Goal: Task Accomplishment & Management: Complete application form

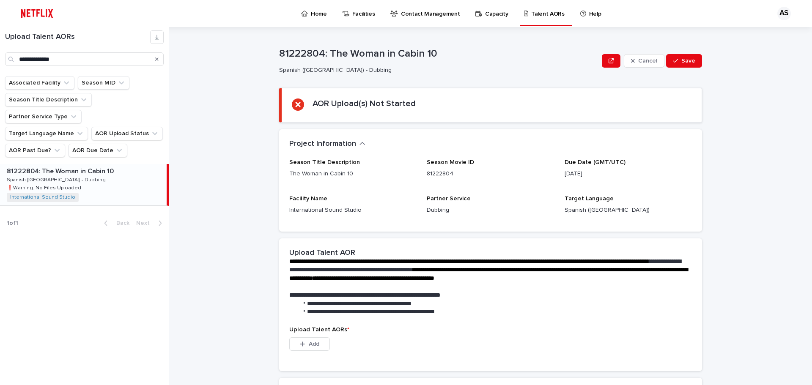
scroll to position [122, 0]
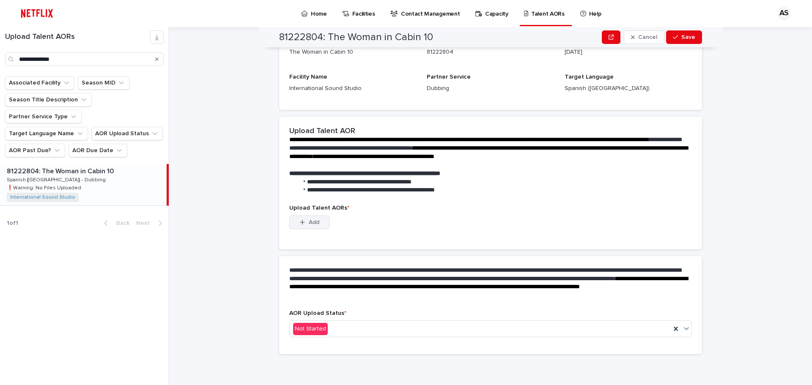
click at [302, 228] on button "Add" at bounding box center [309, 223] width 41 height 14
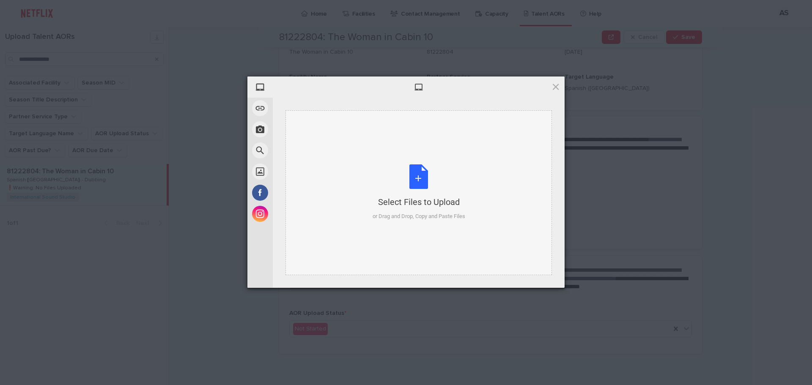
click at [427, 175] on div "Select Files to Upload or Drag and Drop, Copy and Paste Files" at bounding box center [419, 193] width 93 height 56
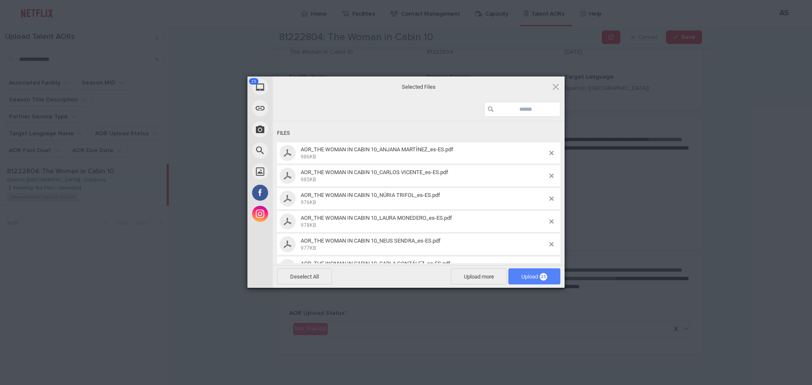
click at [531, 271] on span "Upload 25" at bounding box center [534, 277] width 52 height 16
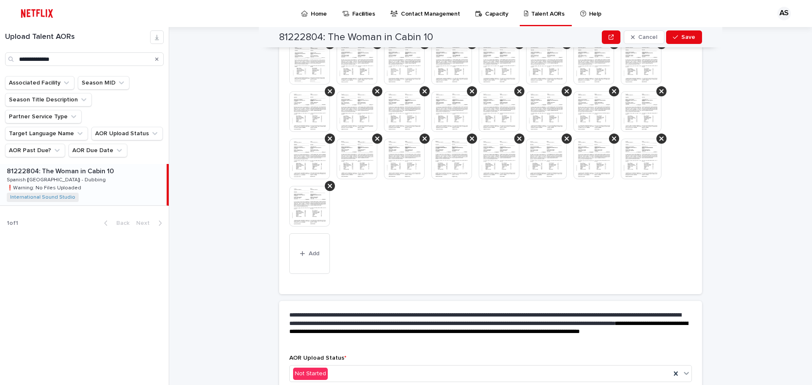
scroll to position [297, 0]
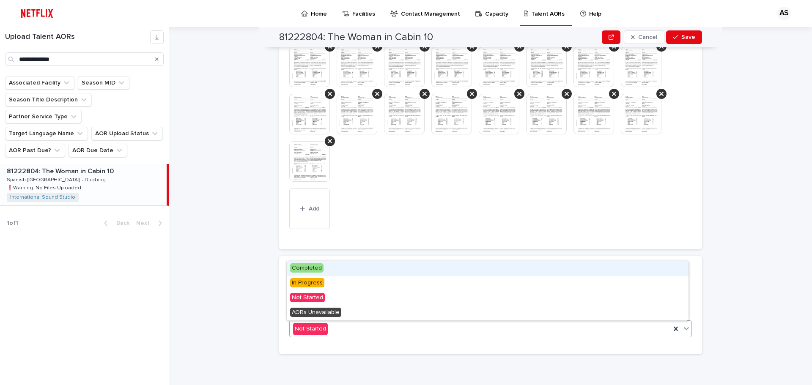
click at [376, 327] on div "Not Started" at bounding box center [480, 329] width 381 height 14
click at [332, 269] on div "Completed" at bounding box center [488, 268] width 402 height 15
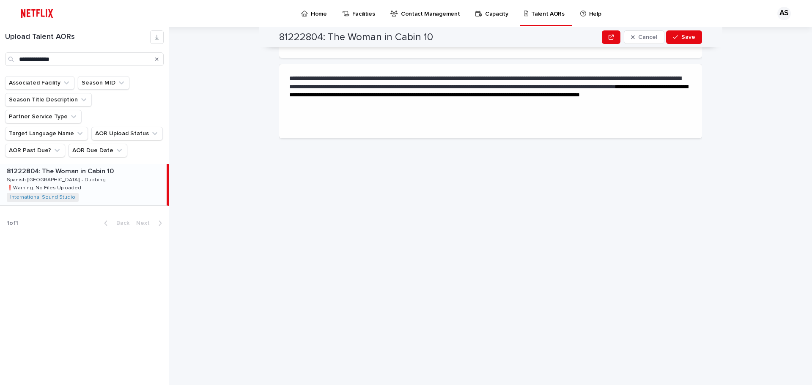
scroll to position [0, 0]
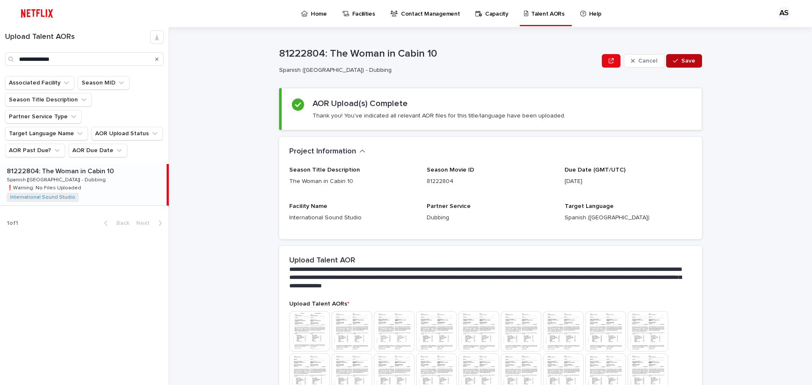
click at [681, 58] on span "Save" at bounding box center [688, 61] width 14 height 6
click at [311, 12] on p "Home" at bounding box center [319, 9] width 16 height 18
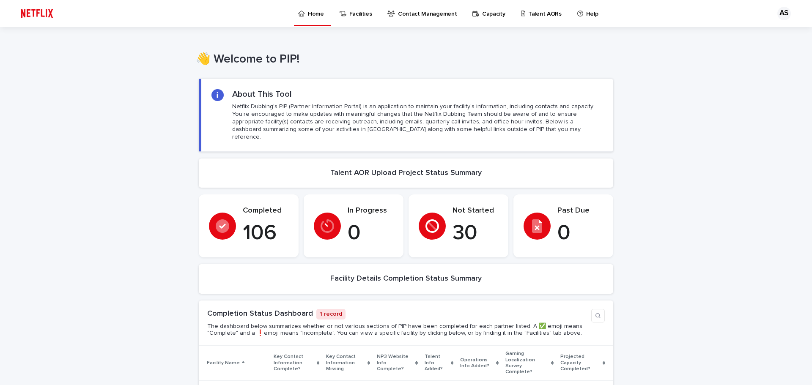
click at [528, 12] on p "Talent AORs" at bounding box center [544, 9] width 33 height 18
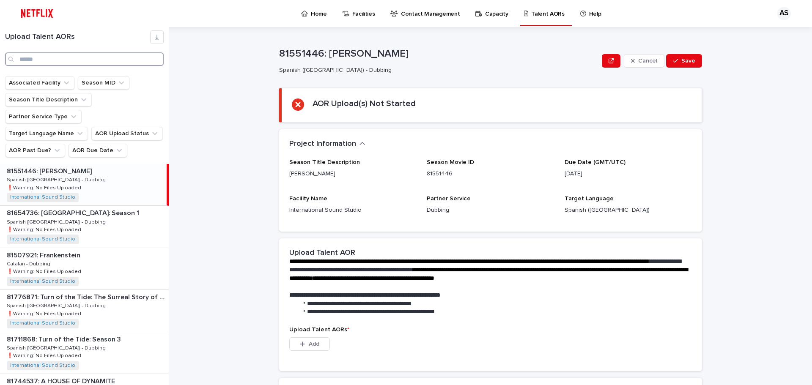
click at [67, 61] on input "Search" at bounding box center [84, 59] width 159 height 14
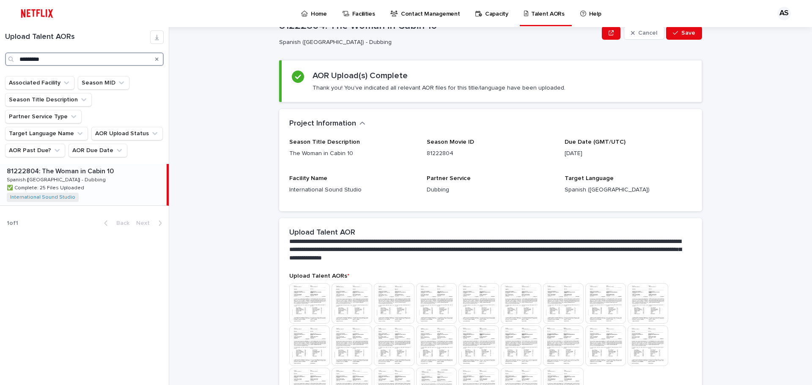
scroll to position [42, 0]
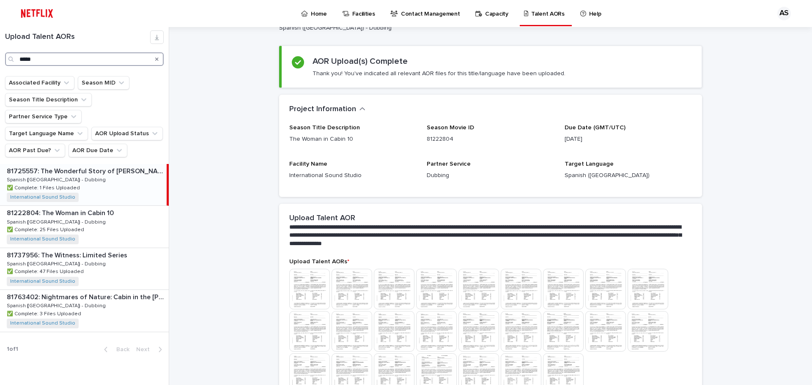
type input "*****"
click at [91, 166] on p "81725557: The Wonderful Story of [PERSON_NAME] and Three More" at bounding box center [86, 171] width 158 height 10
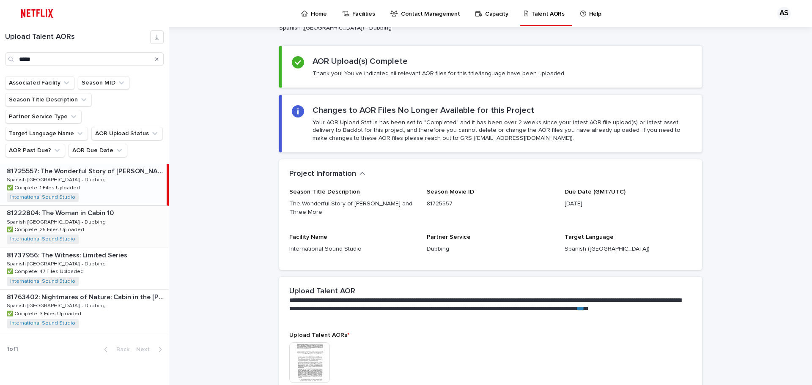
click at [89, 208] on p "81222804: The Woman in Cabin 10" at bounding box center [61, 213] width 109 height 10
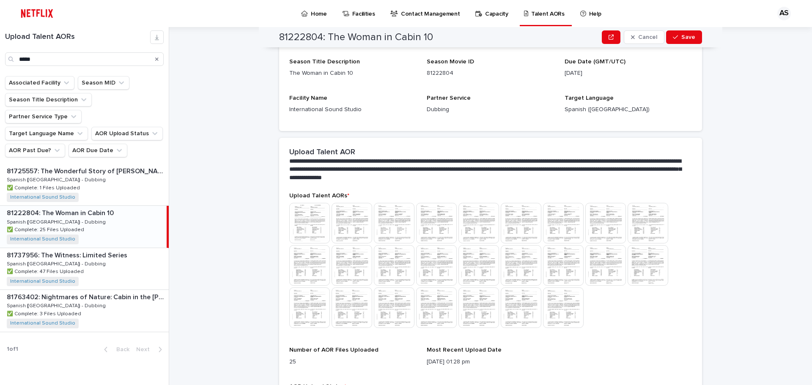
scroll to position [97, 0]
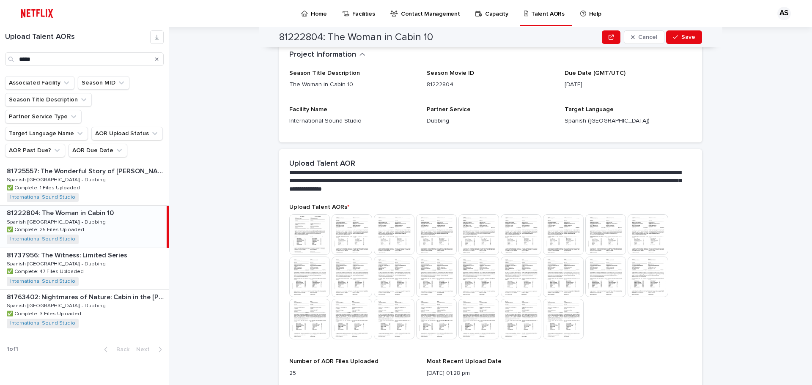
click at [310, 225] on img at bounding box center [309, 234] width 41 height 41
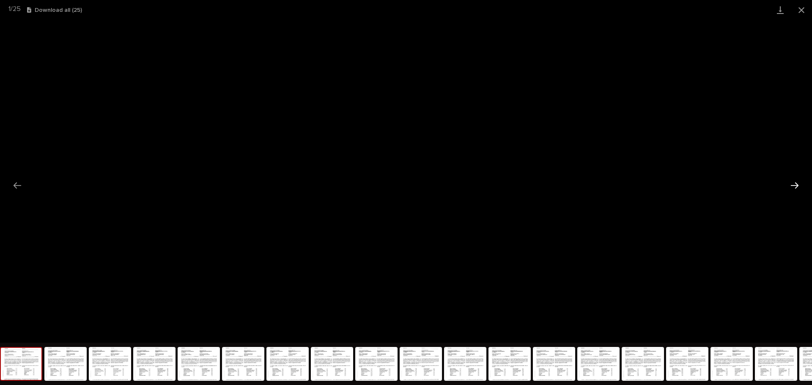
click at [797, 186] on button "Next slide" at bounding box center [795, 185] width 18 height 16
click at [797, 187] on button "Next slide" at bounding box center [795, 185] width 18 height 16
click at [18, 186] on button "Previous slide" at bounding box center [17, 185] width 18 height 16
click at [799, 9] on button "Close gallery" at bounding box center [801, 10] width 21 height 20
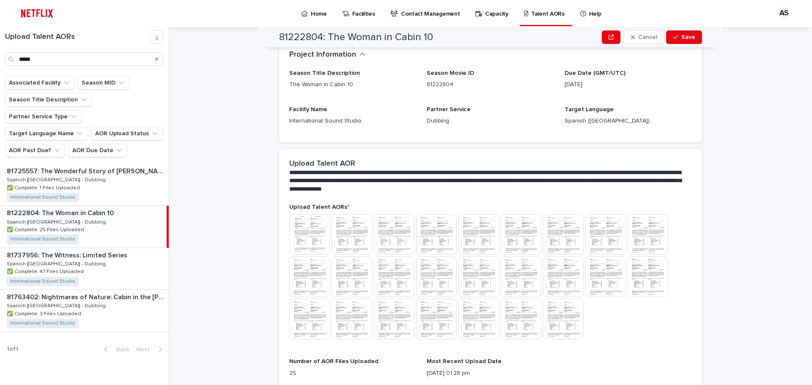
click at [563, 311] on img at bounding box center [563, 319] width 41 height 41
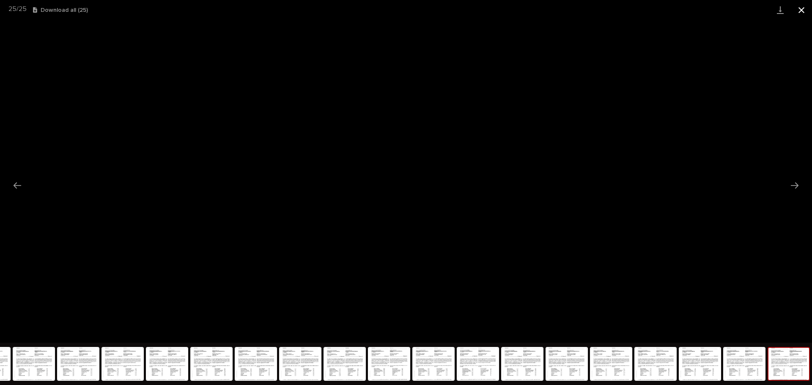
click at [805, 9] on button "Close gallery" at bounding box center [801, 10] width 21 height 20
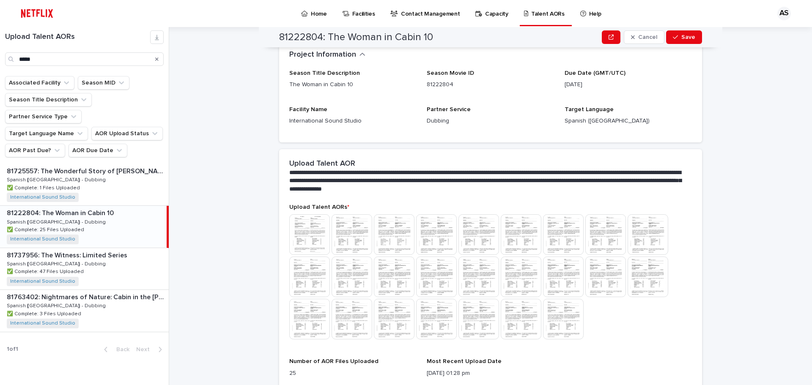
click at [311, 14] on p "Home" at bounding box center [319, 9] width 16 height 18
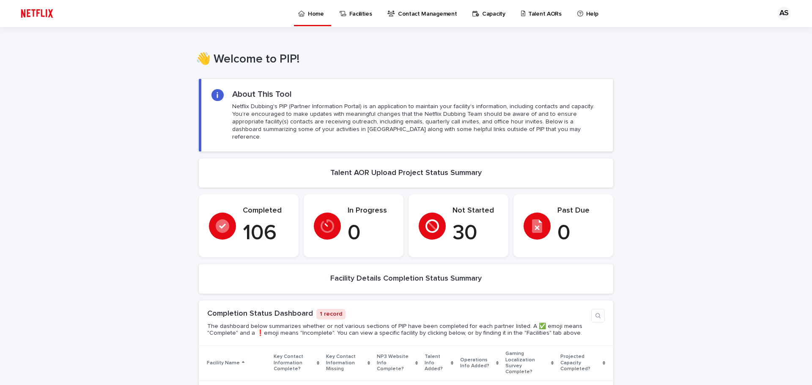
click at [571, 25] on div "Home Facilities Contact Management Capacity Talent AORs Help" at bounding box center [412, 13] width 702 height 27
click at [528, 15] on p "Talent AORs" at bounding box center [544, 9] width 33 height 18
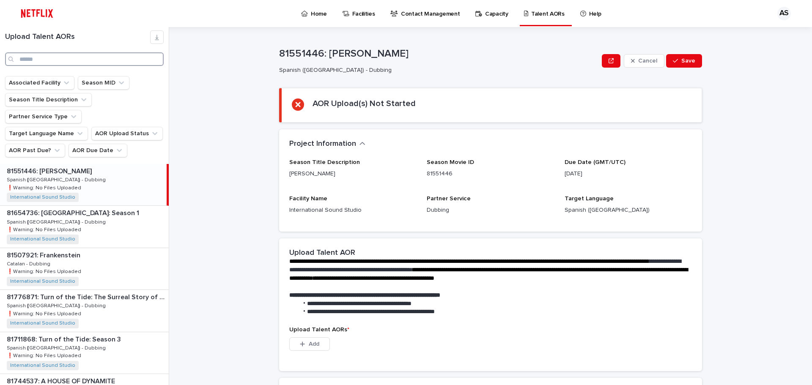
click at [57, 60] on input "Search" at bounding box center [84, 59] width 159 height 14
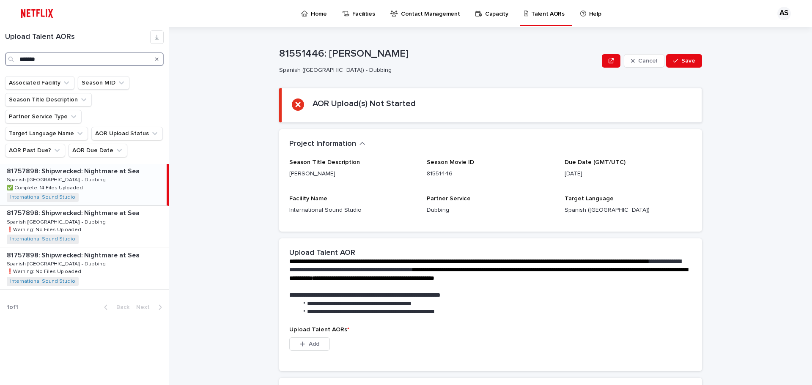
type input "*******"
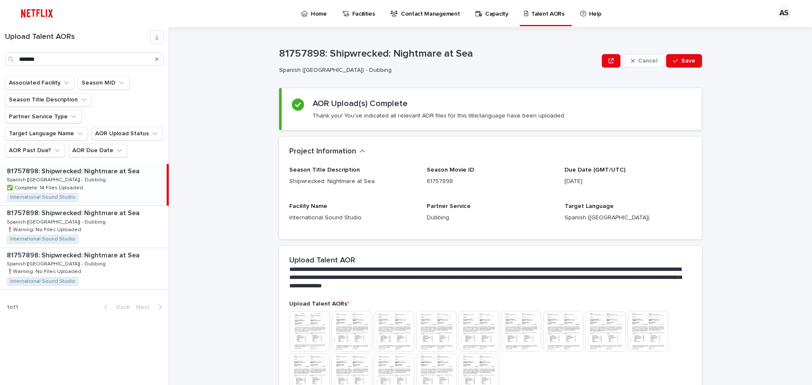
click at [104, 166] on p "81757898: Shipwrecked: Nightmare at Sea" at bounding box center [74, 171] width 135 height 10
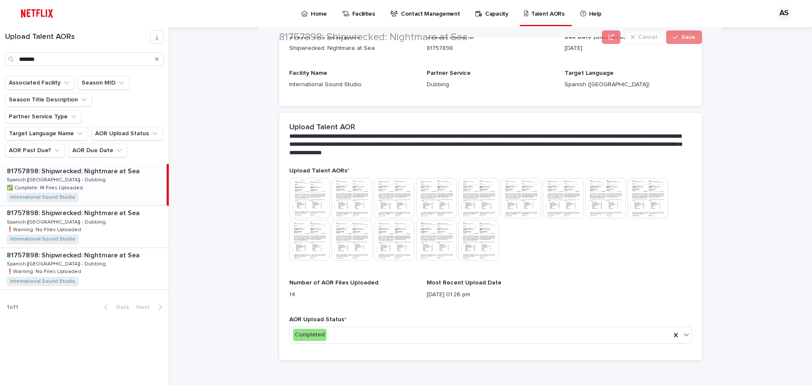
scroll to position [139, 0]
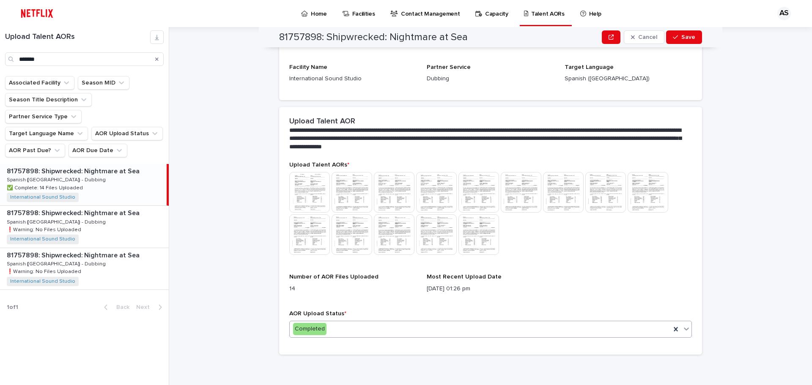
click at [363, 329] on div "Completed" at bounding box center [480, 329] width 381 height 14
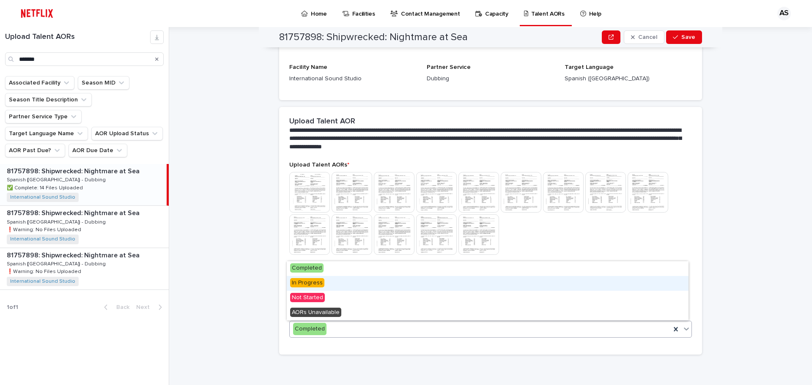
click at [325, 285] on div "In Progress" at bounding box center [488, 283] width 402 height 15
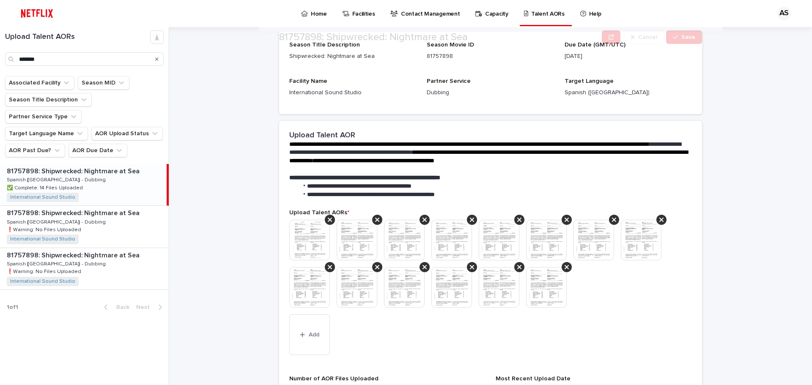
scroll to position [127, 0]
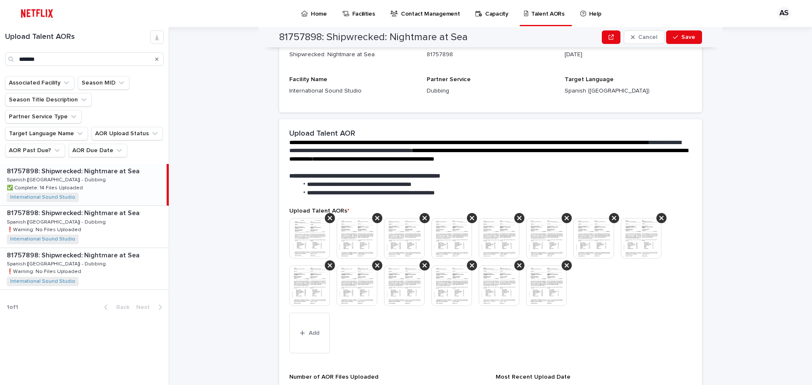
click at [309, 229] on img at bounding box center [309, 238] width 41 height 41
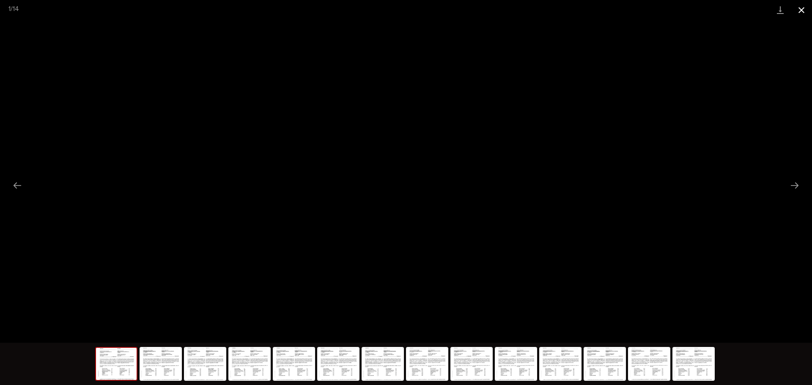
click at [800, 9] on button "Close gallery" at bounding box center [801, 10] width 21 height 20
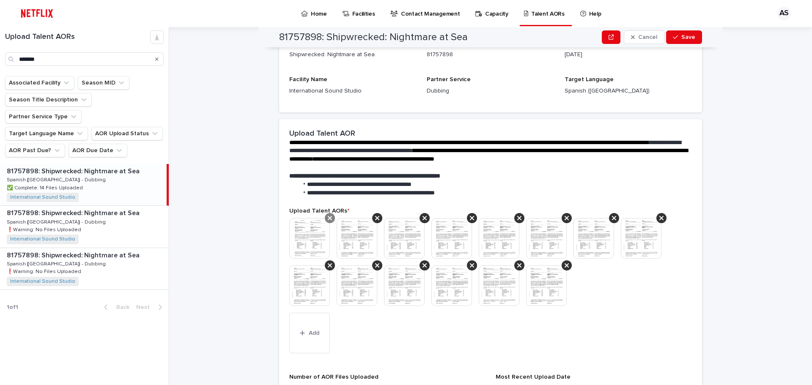
click at [328, 220] on icon at bounding box center [330, 218] width 4 height 7
click at [309, 335] on span "Add" at bounding box center [314, 333] width 11 height 6
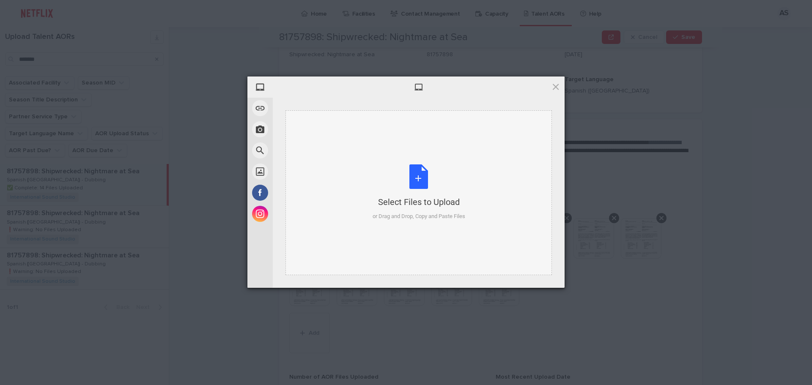
click at [425, 186] on div "Select Files to Upload or Drag and Drop, Copy and Paste Files" at bounding box center [419, 193] width 93 height 56
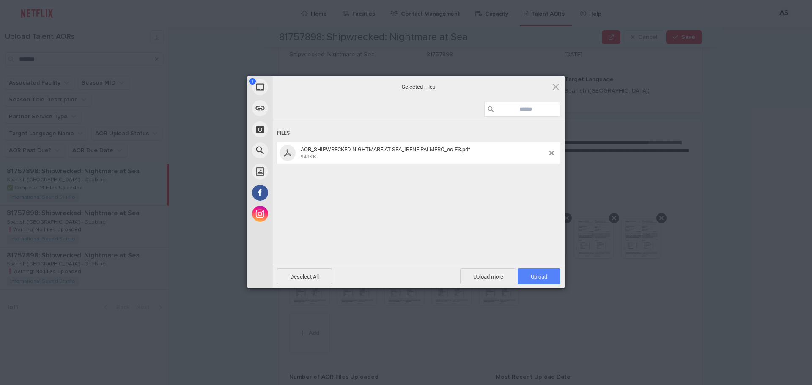
click at [539, 275] on span "Upload 1" at bounding box center [539, 277] width 16 height 6
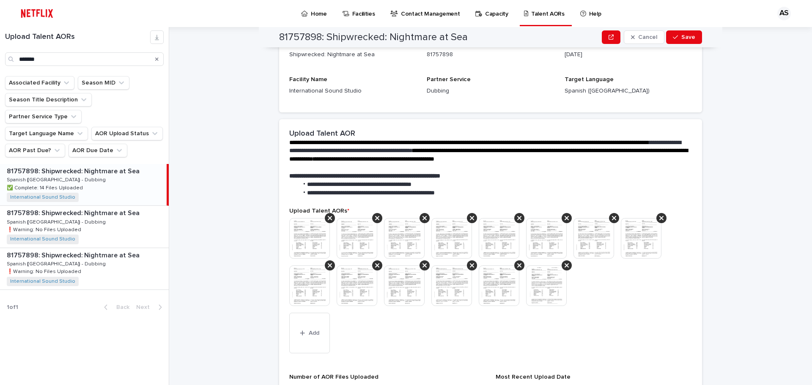
scroll to position [288, 0]
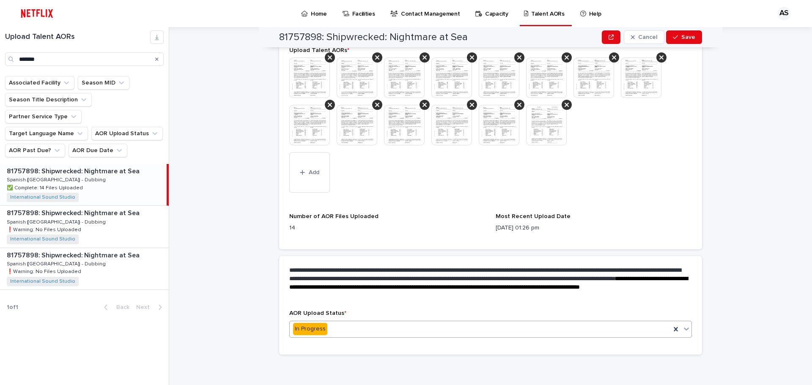
click at [372, 327] on div "In Progress" at bounding box center [480, 329] width 381 height 14
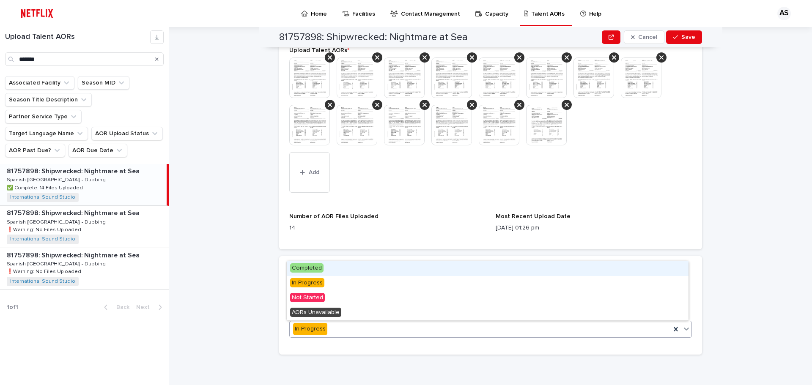
click at [335, 264] on div "Completed" at bounding box center [488, 268] width 402 height 15
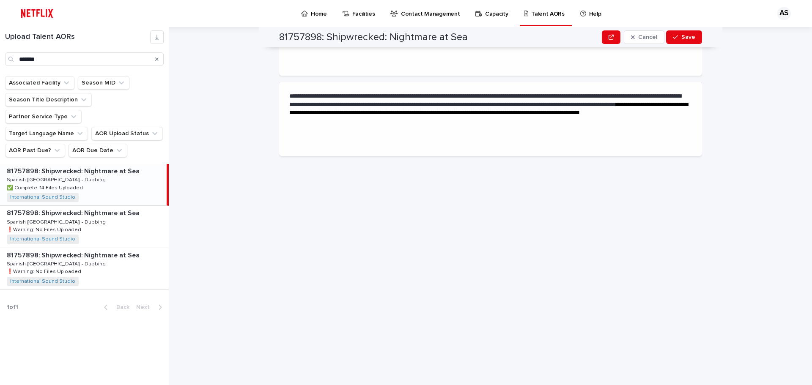
scroll to position [0, 0]
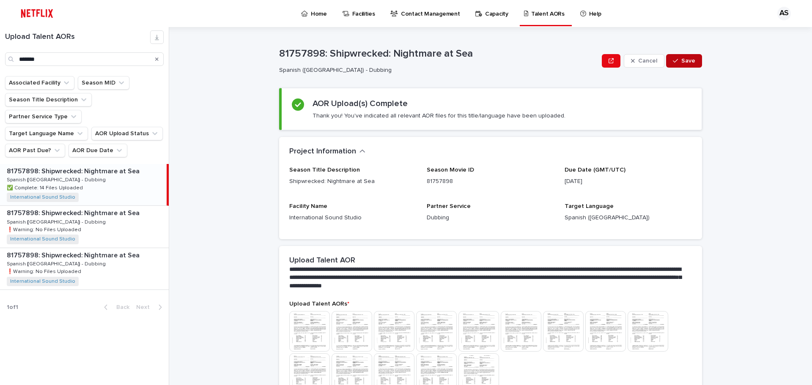
click at [687, 62] on span "Save" at bounding box center [688, 61] width 14 height 6
click at [111, 208] on p "81757898: Shipwrecked: Nightmare at Sea" at bounding box center [74, 213] width 135 height 10
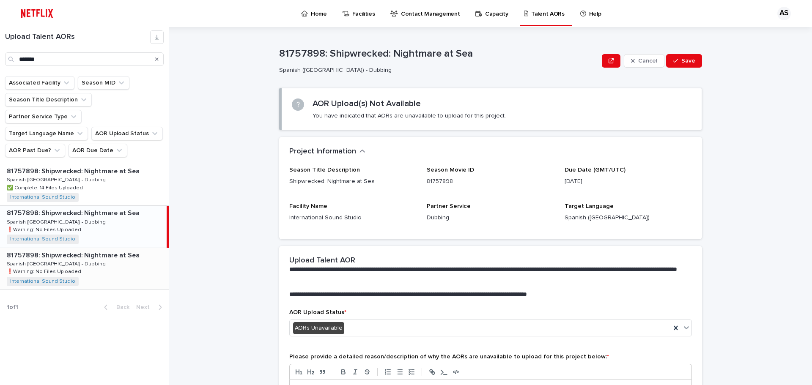
click at [95, 248] on div "81757898: Shipwrecked: Nightmare at Sea 81757898: Shipwrecked: Nightmare at Sea…" at bounding box center [84, 268] width 169 height 41
drag, startPoint x: 110, startPoint y: 155, endPoint x: 131, endPoint y: 173, distance: 27.3
click at [110, 166] on p "81757898: Shipwrecked: Nightmare at Sea" at bounding box center [74, 171] width 135 height 10
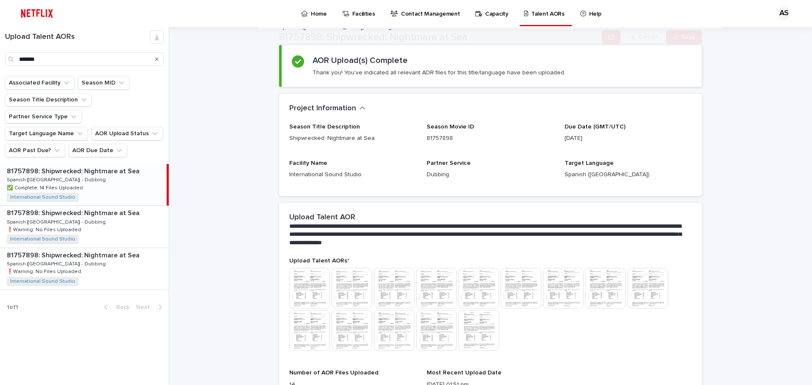
scroll to position [139, 0]
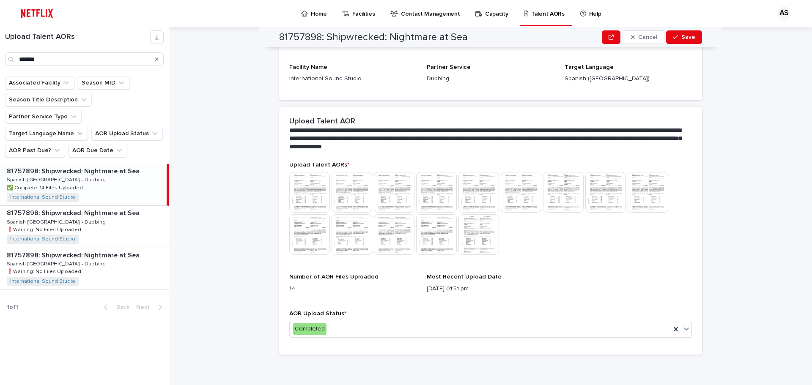
click at [301, 191] on img at bounding box center [309, 192] width 41 height 41
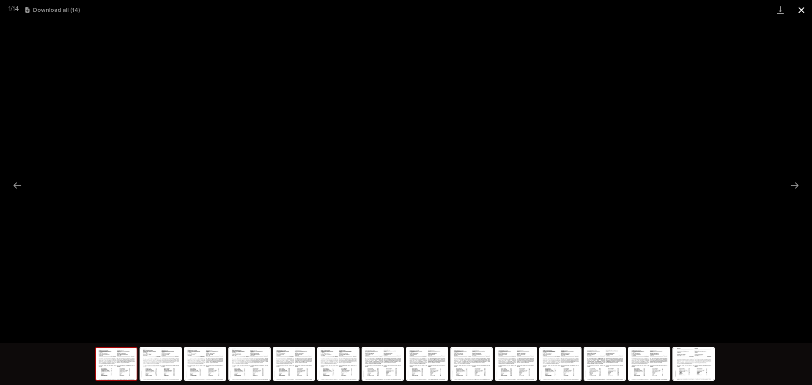
click at [802, 5] on button "Close gallery" at bounding box center [801, 10] width 21 height 20
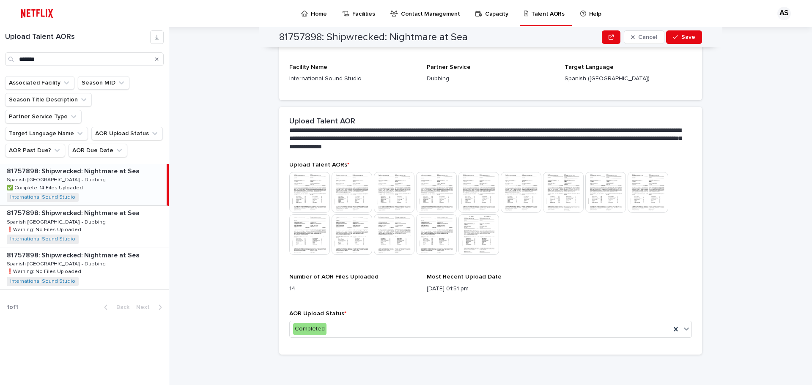
click at [470, 226] on img at bounding box center [479, 234] width 41 height 41
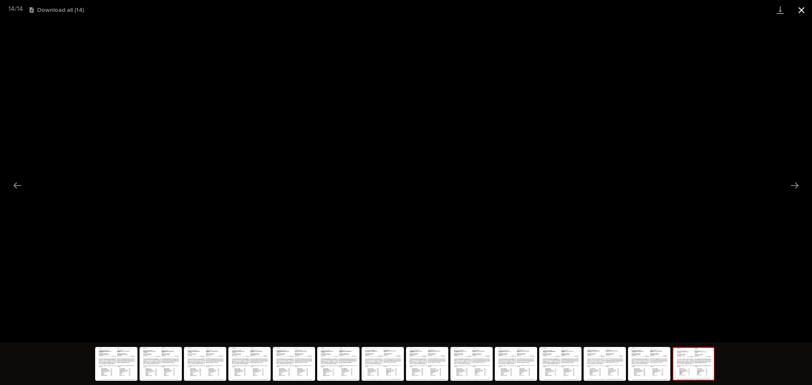
click at [801, 11] on button "Close gallery" at bounding box center [801, 10] width 21 height 20
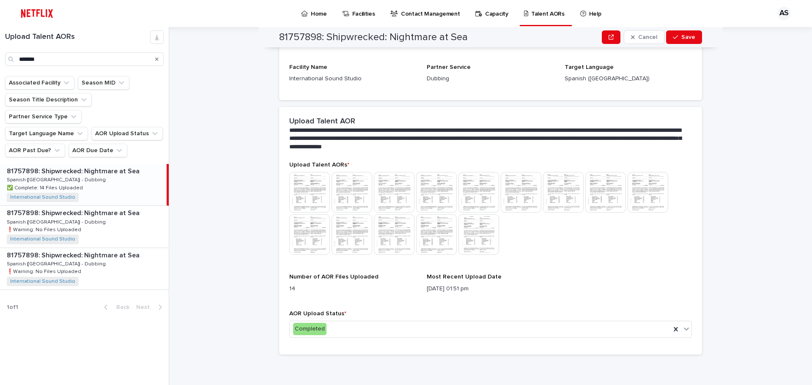
click at [300, 18] on link "Home" at bounding box center [315, 13] width 30 height 26
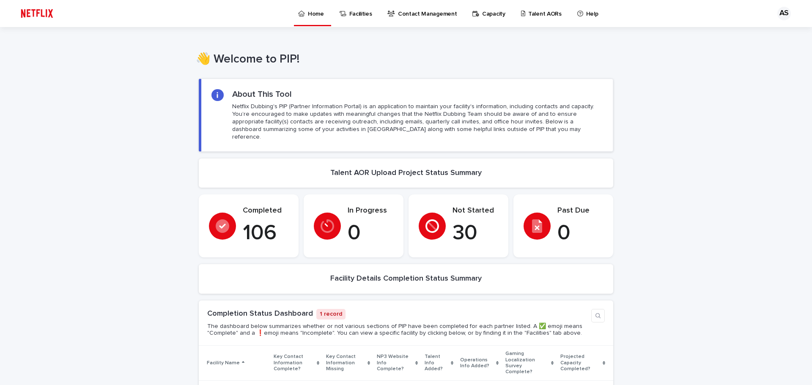
click at [528, 10] on p "Talent AORs" at bounding box center [544, 9] width 33 height 18
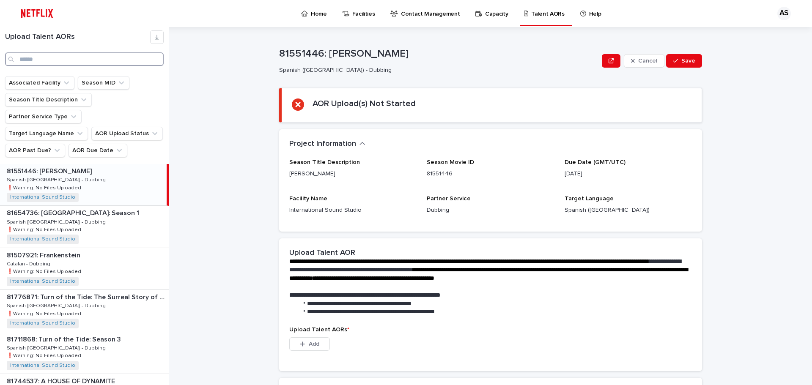
click at [78, 58] on input "Search" at bounding box center [84, 59] width 159 height 14
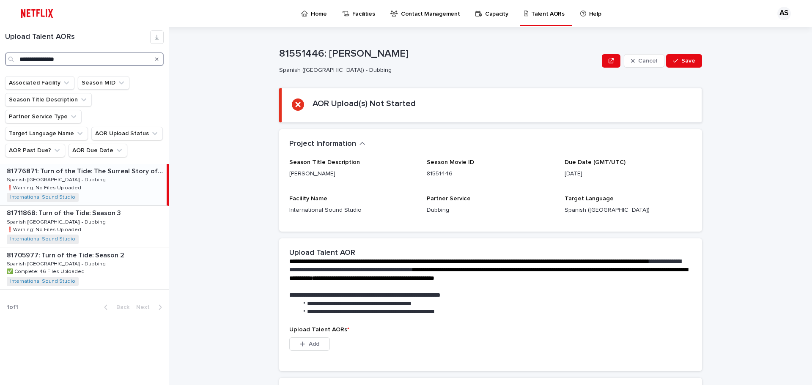
type input "**********"
click at [128, 166] on p "81776871: Turn of the Tide: The Surreal Story of Rabo de Peixe" at bounding box center [86, 171] width 158 height 10
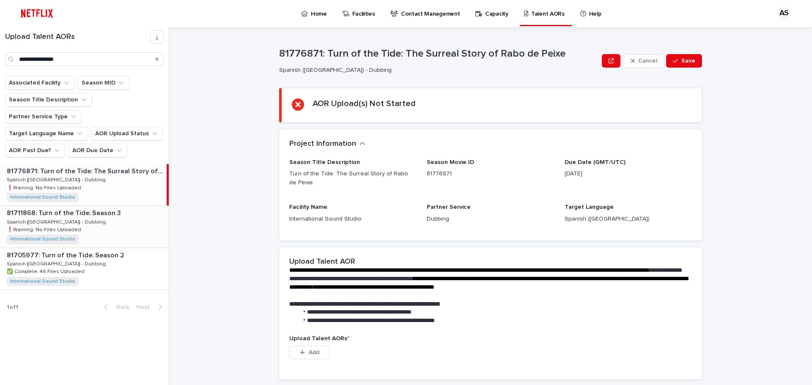
click at [81, 187] on div "81776871: Turn of the Tide: The Surreal Story of Rabo de Peixe 81776871: Turn o…" at bounding box center [83, 184] width 167 height 41
click at [87, 208] on p "81711868: Turn of the Tide: Season 3" at bounding box center [65, 213] width 116 height 10
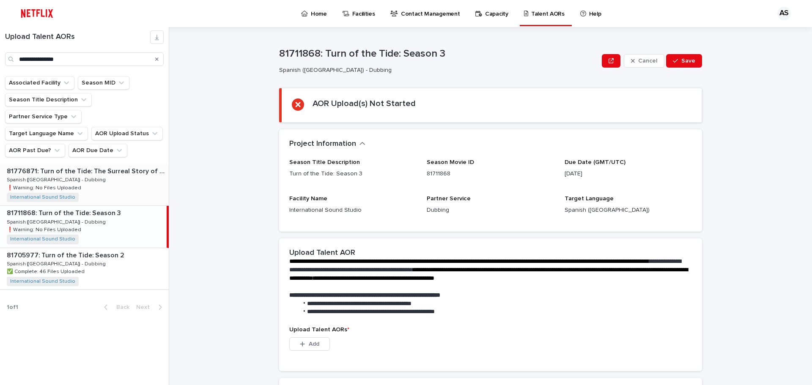
click at [74, 166] on p "81776871: Turn of the Tide: The Surreal Story of Rabo de Peixe" at bounding box center [87, 171] width 160 height 10
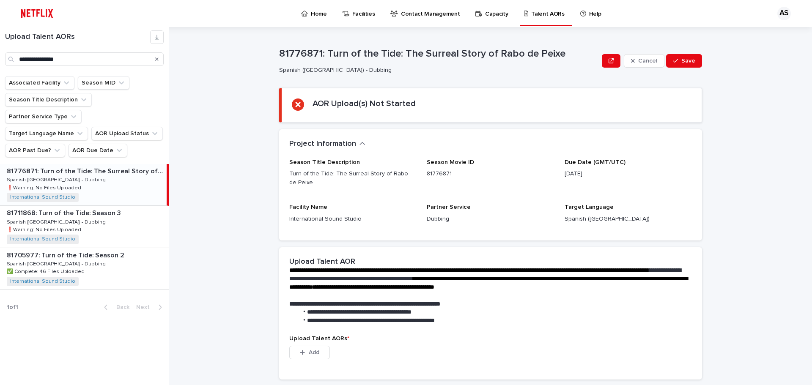
click at [311, 14] on p "Home" at bounding box center [319, 9] width 16 height 18
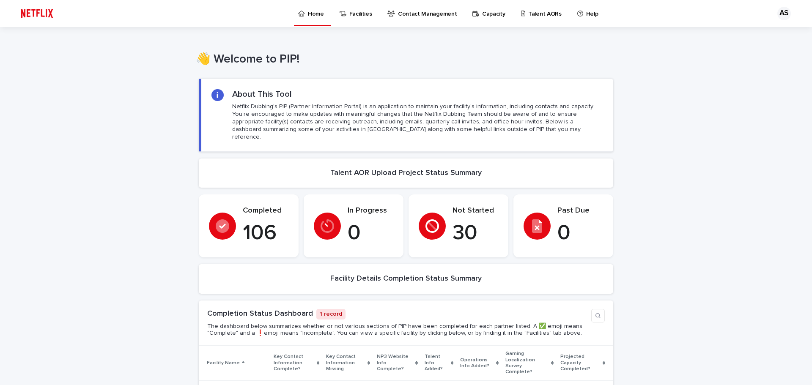
click at [520, 18] on link "Talent AORs" at bounding box center [542, 13] width 45 height 26
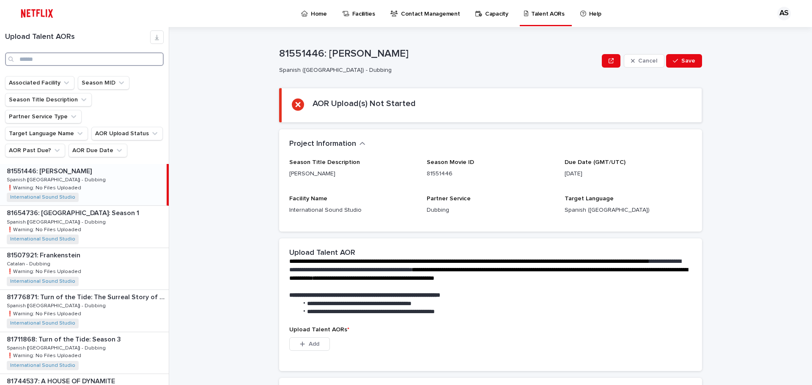
click at [58, 60] on input "Search" at bounding box center [84, 59] width 159 height 14
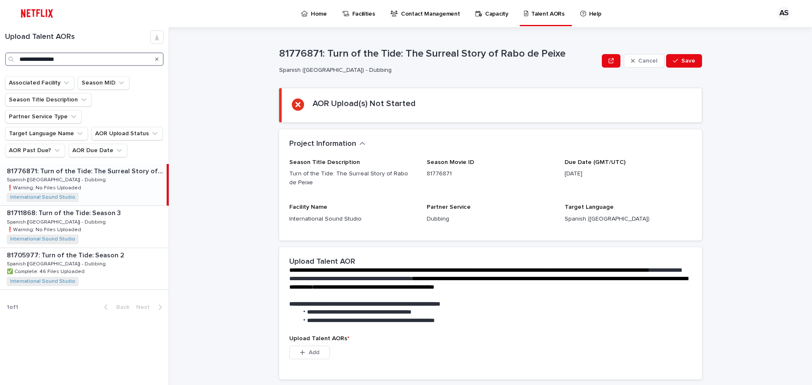
type input "**********"
click at [122, 166] on p "81776871: Turn of the Tide: The Surreal Story of Rabo de Peixe" at bounding box center [86, 171] width 158 height 10
click at [300, 13] on div "Home" at bounding box center [315, 9] width 30 height 18
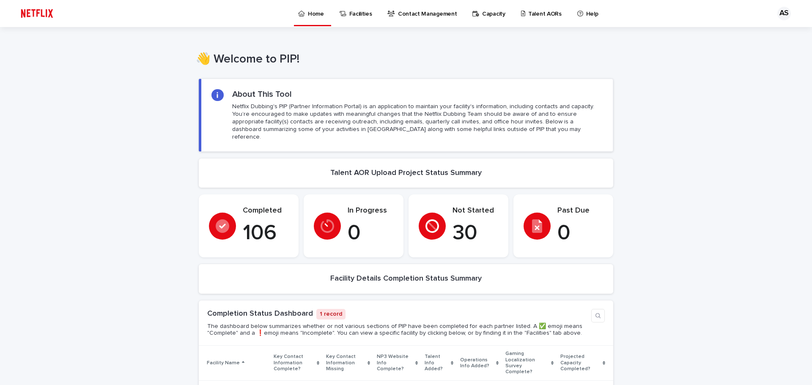
click at [781, 12] on div "AS" at bounding box center [784, 14] width 14 height 14
click at [758, 35] on p "Log Out" at bounding box center [776, 36] width 53 height 14
